Goal: Find specific page/section: Find specific page/section

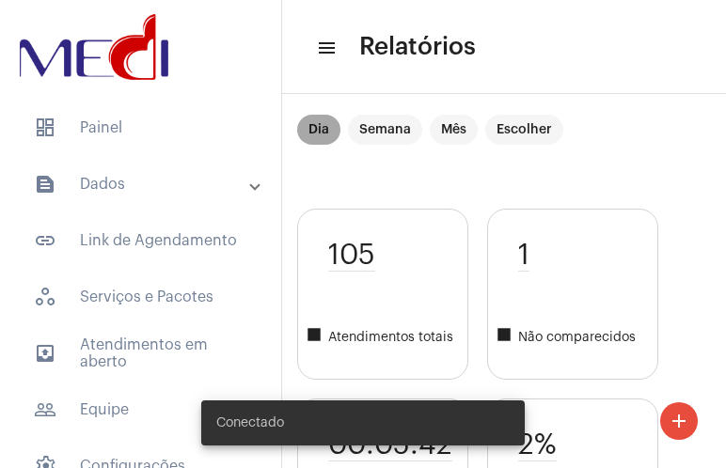
click at [319, 129] on mat-chip "Dia" at bounding box center [318, 130] width 43 height 30
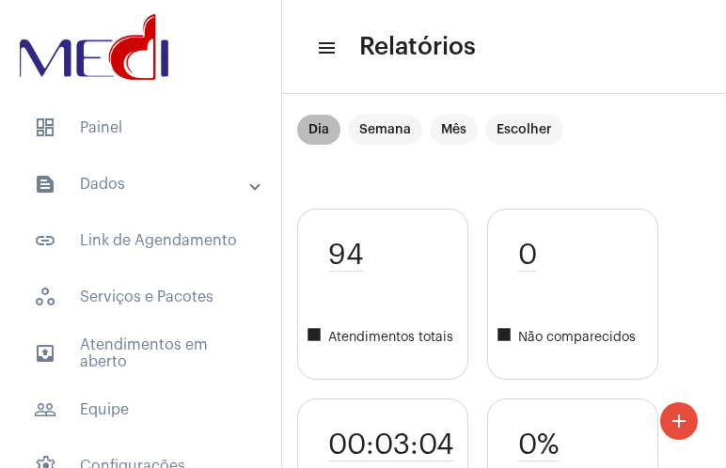
click at [319, 129] on mat-chip "Dia" at bounding box center [318, 130] width 43 height 30
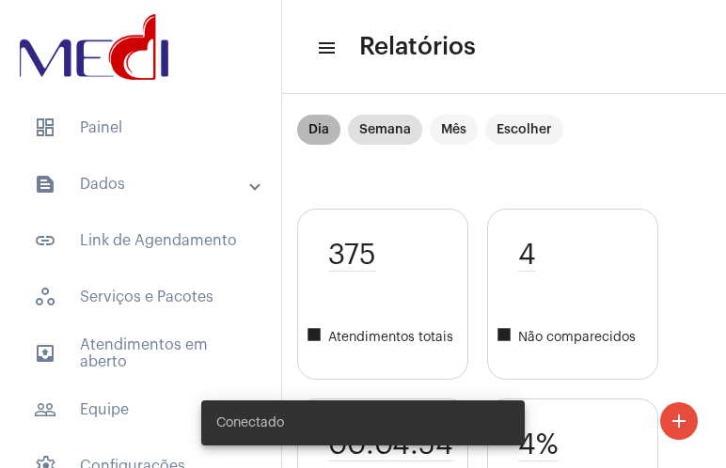
click at [325, 131] on mat-chip "Dia" at bounding box center [318, 130] width 43 height 30
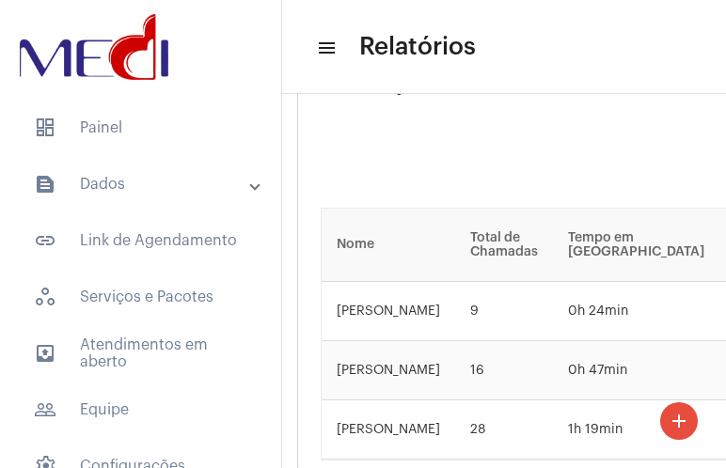
scroll to position [4281, 0]
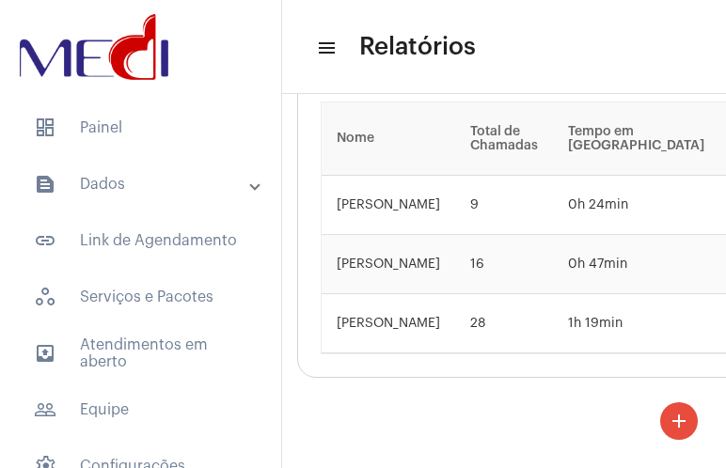
drag, startPoint x: 483, startPoint y: 453, endPoint x: 510, endPoint y: 453, distance: 27.3
click at [510, 453] on mat-sidenav-content "menu Relatórios add Dia Semana Mês Escolher 94 square Atendimentos totais 00:03…" at bounding box center [504, 234] width 444 height 468
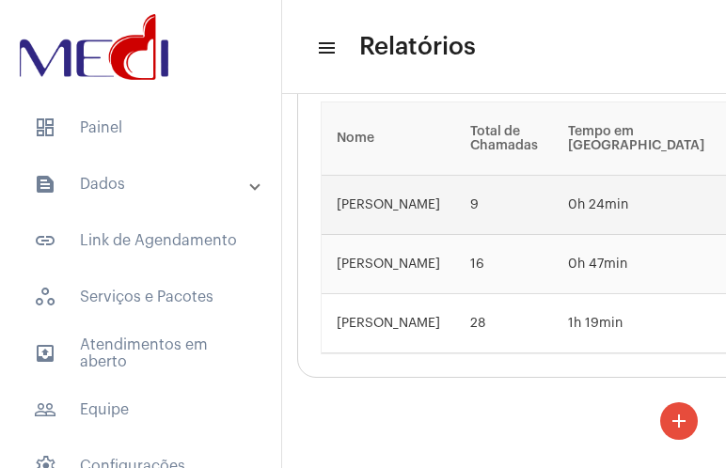
click at [455, 202] on td "9" at bounding box center [504, 205] width 98 height 59
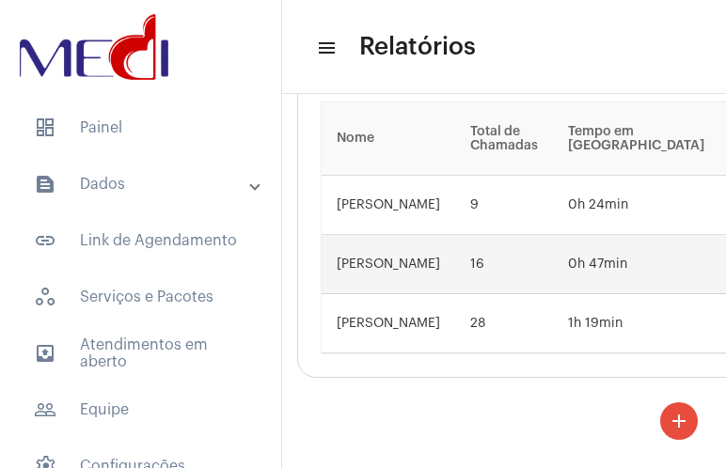
click at [479, 258] on td "16" at bounding box center [504, 264] width 98 height 59
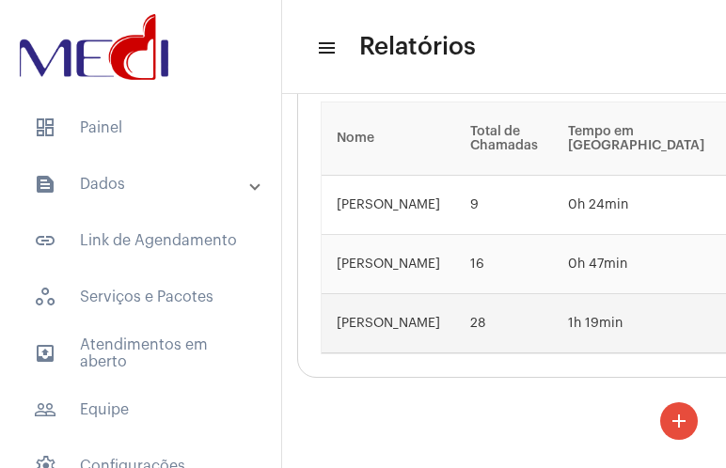
click at [471, 308] on td "28" at bounding box center [504, 323] width 98 height 59
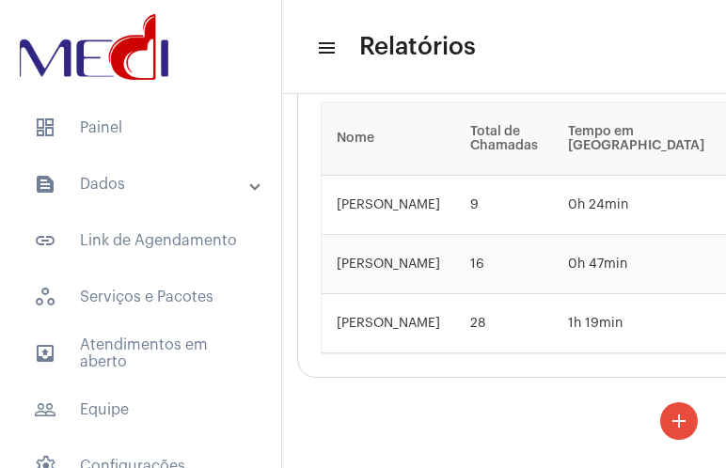
click at [461, 352] on div "Utilização da Ferramenta Nome Total de Chamadas Tempo em Chamada Tempo Médio po…" at bounding box center [527, 152] width 461 height 452
click at [490, 439] on mat-sidenav-content "menu Relatórios add Dia Semana Mês Escolher 94 square Atendimentos totais 00:03…" at bounding box center [504, 234] width 444 height 468
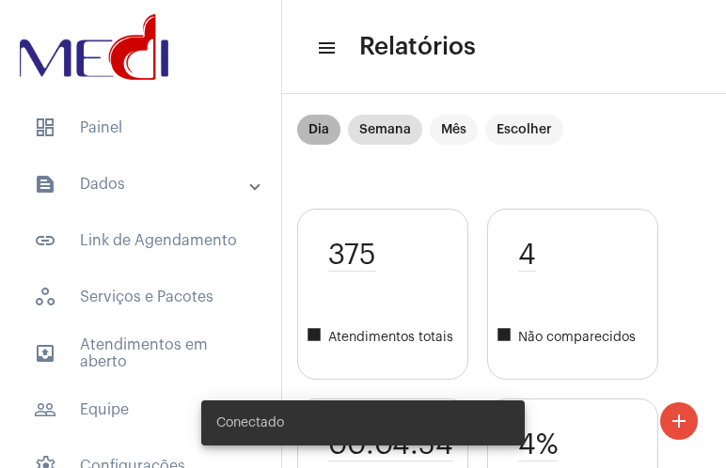
click at [316, 134] on mat-chip "Dia" at bounding box center [318, 130] width 43 height 30
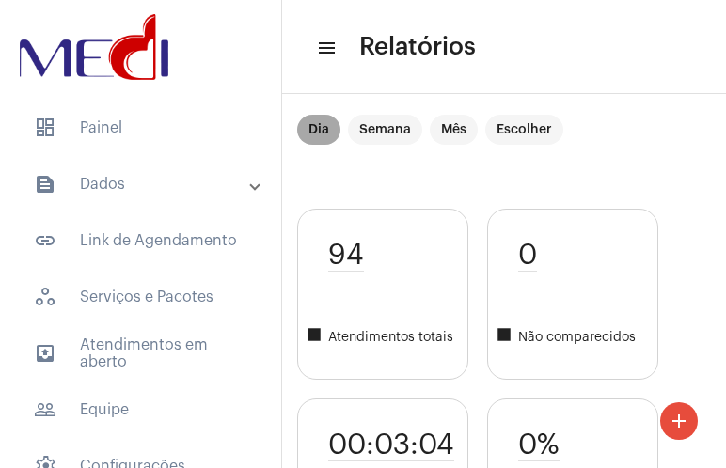
click at [316, 134] on mat-chip "Dia" at bounding box center [318, 130] width 43 height 30
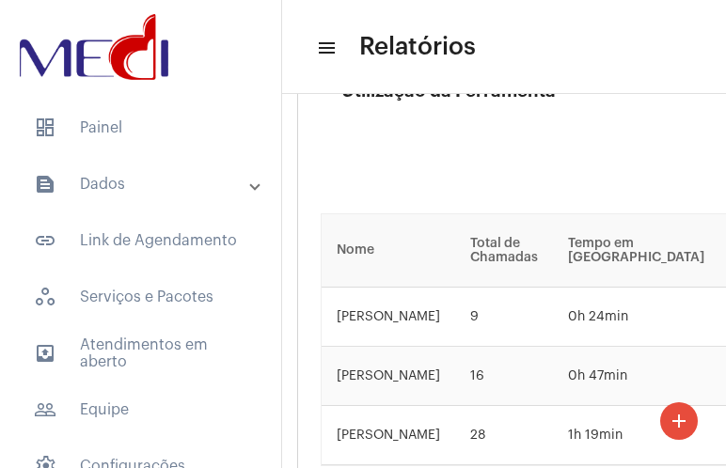
scroll to position [4281, 0]
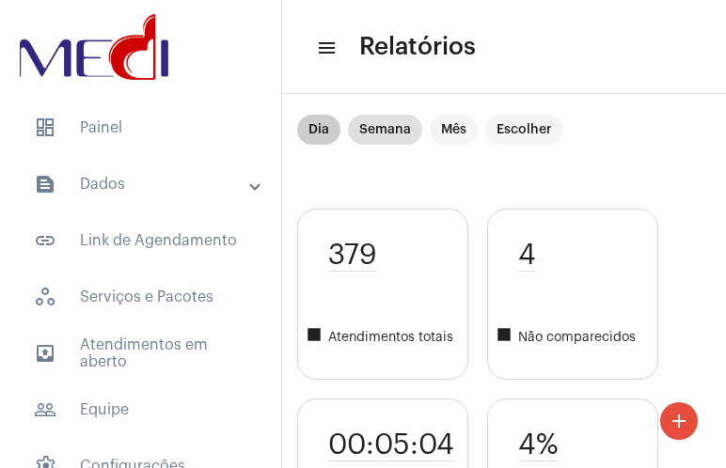
click at [318, 142] on mat-chip "Dia" at bounding box center [318, 130] width 43 height 30
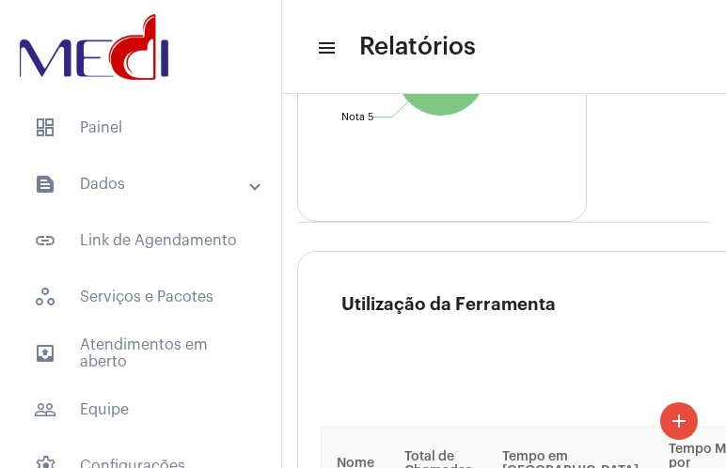
scroll to position [4103, 0]
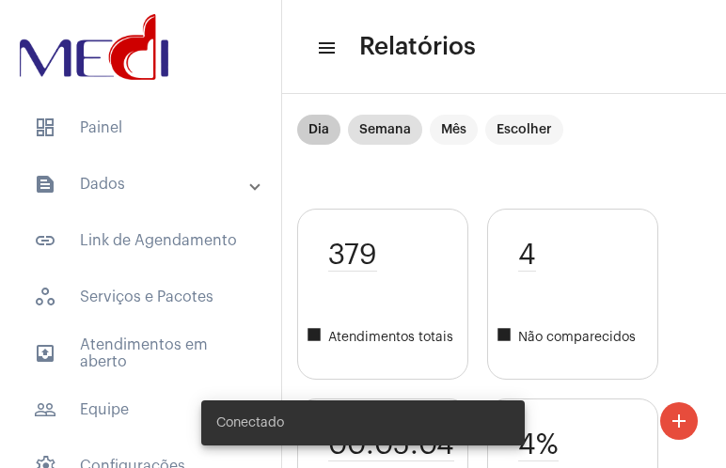
click at [314, 124] on mat-chip "Dia" at bounding box center [318, 130] width 43 height 30
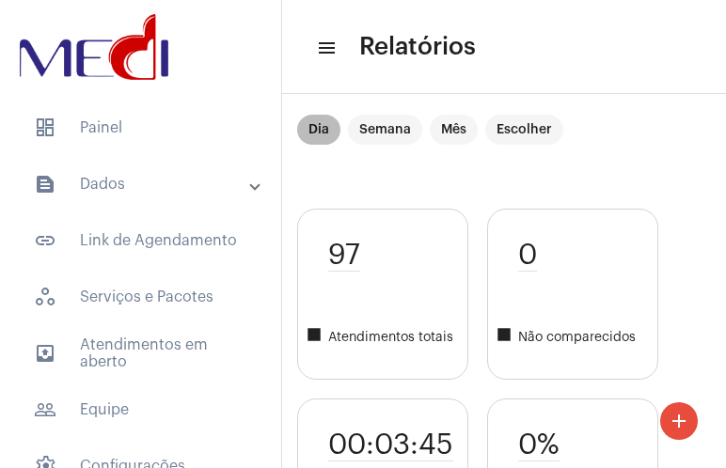
click at [323, 136] on mat-chip "Dia" at bounding box center [318, 130] width 43 height 30
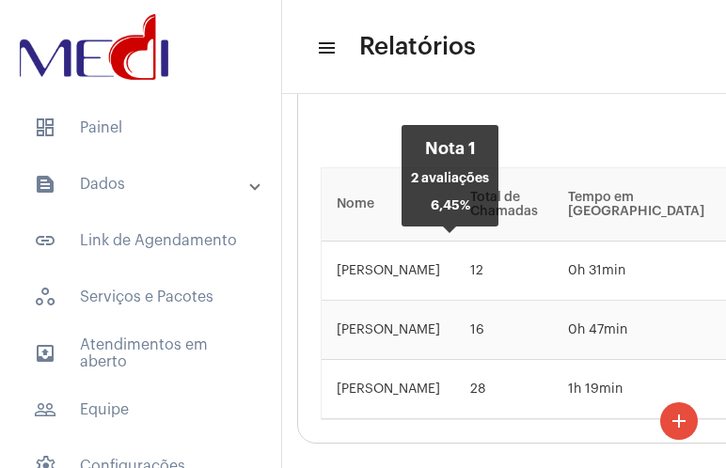
scroll to position [4281, 0]
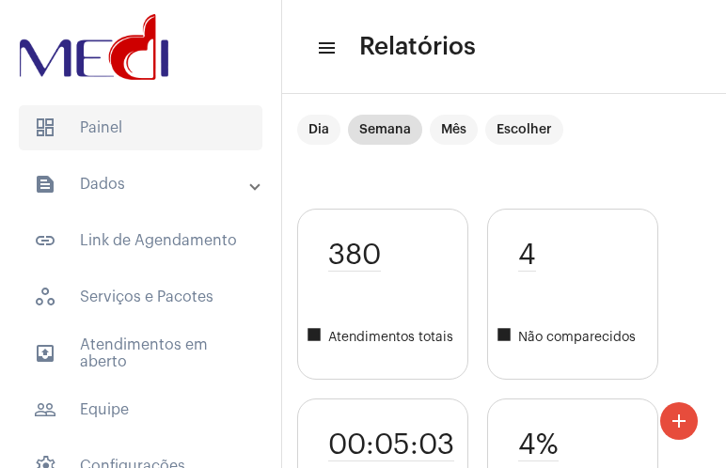
click at [124, 136] on span "dashboard Painel" at bounding box center [140, 127] width 243 height 45
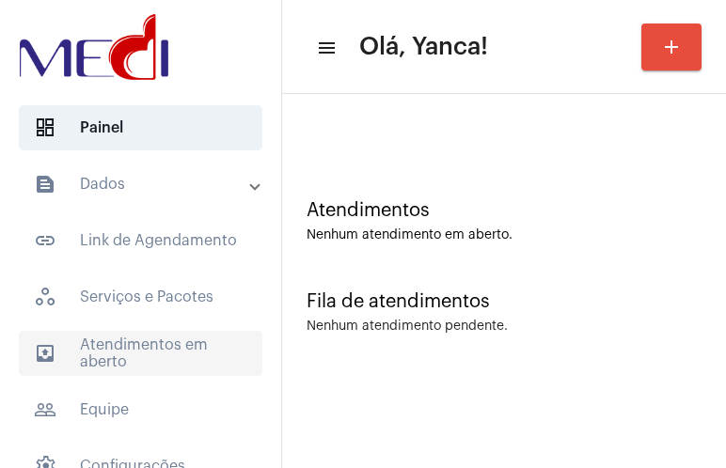
click at [162, 351] on span "outbox_outline Atendimentos em aberto" at bounding box center [140, 353] width 243 height 45
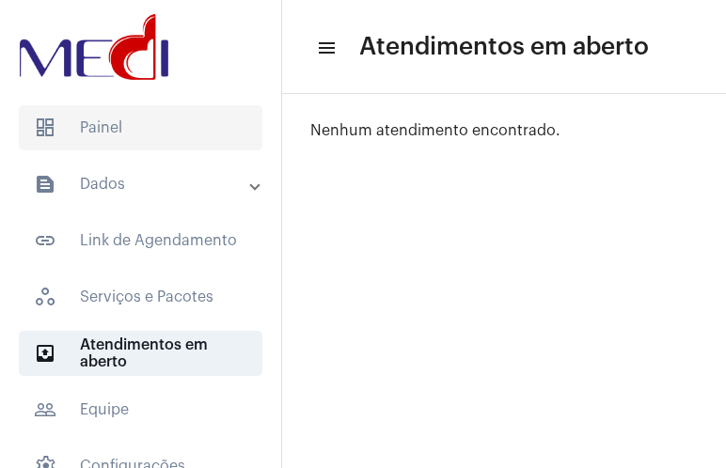
click at [151, 133] on span "dashboard Painel" at bounding box center [140, 127] width 243 height 45
